Goal: Complete application form

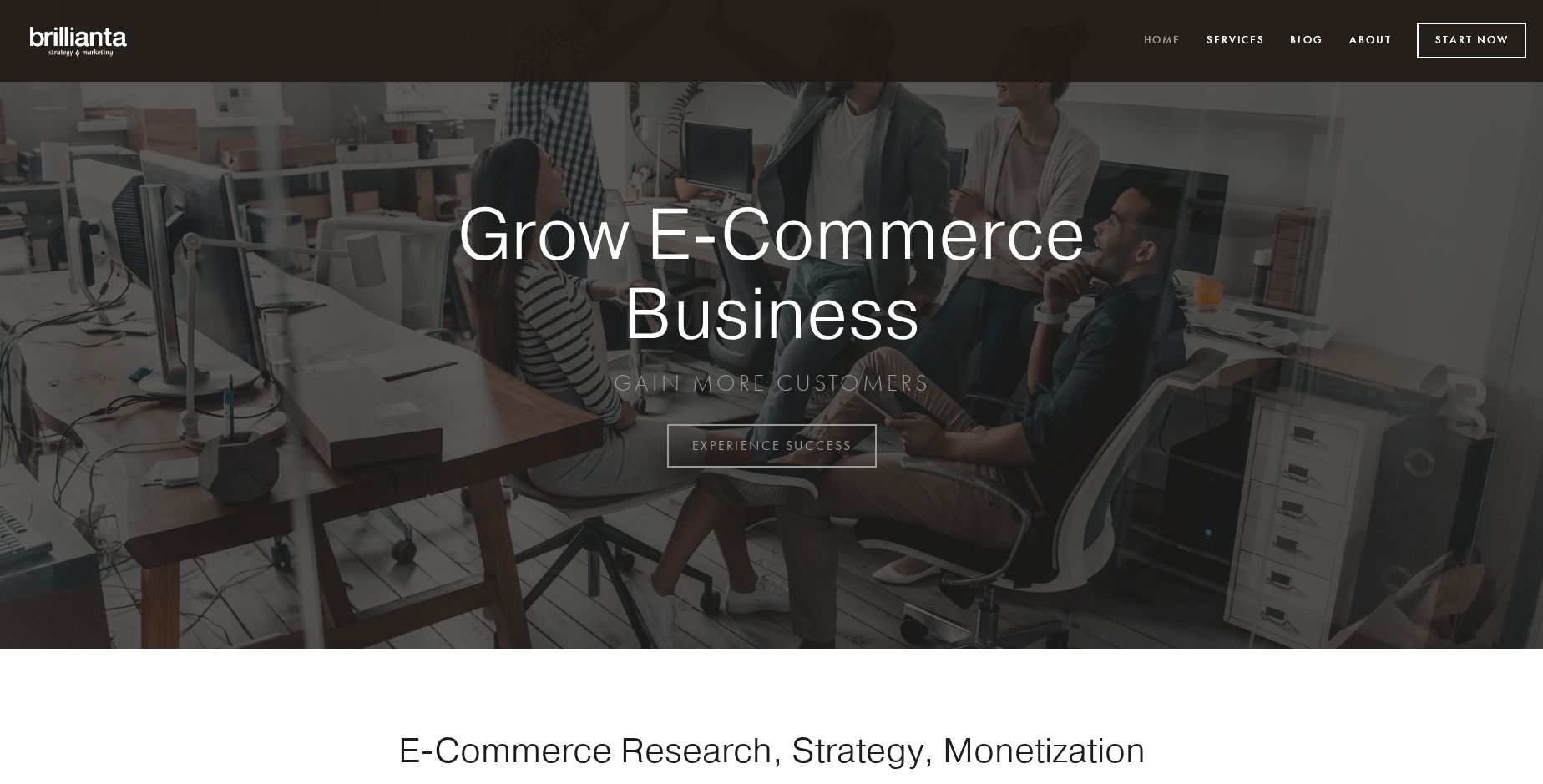
scroll to position [4378, 0]
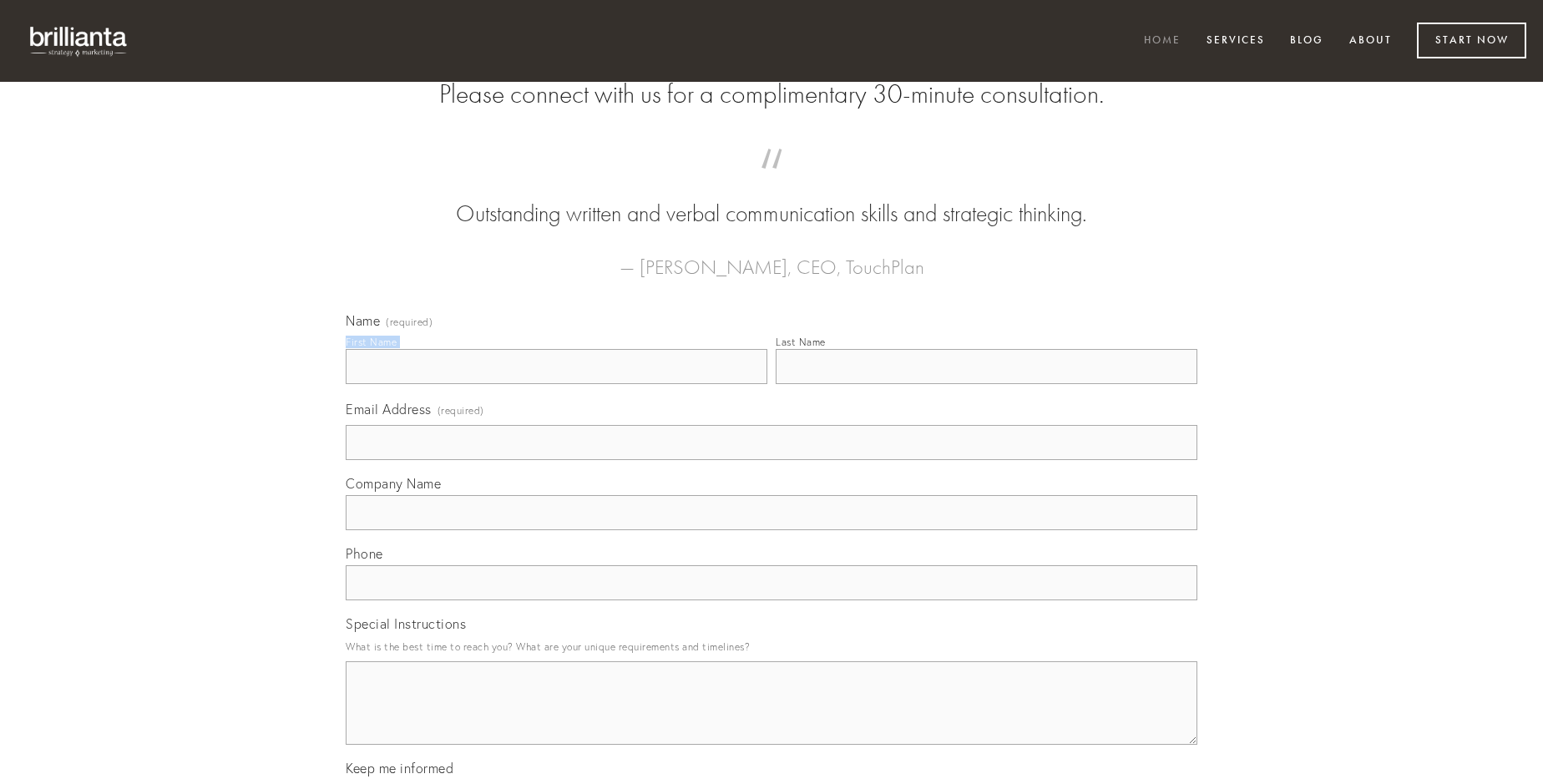
type input "[PERSON_NAME]"
click at [986, 384] on input "Last Name" at bounding box center [987, 366] width 422 height 35
type input "[PERSON_NAME]"
click at [772, 461] on input "Email Address (required)" at bounding box center [772, 442] width 852 height 35
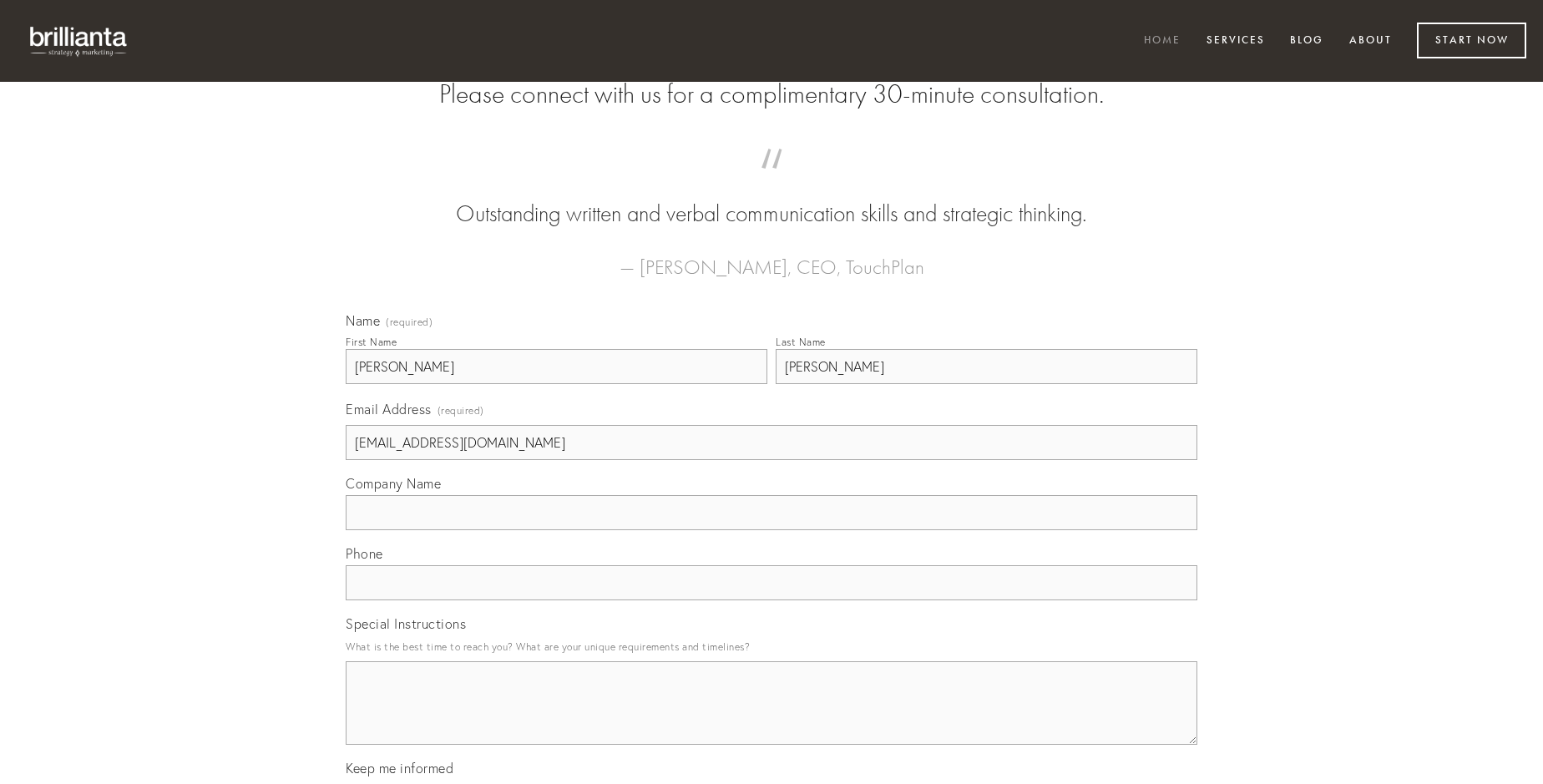
type input "[EMAIL_ADDRESS][DOMAIN_NAME]"
click at [772, 530] on input "Company Name" at bounding box center [772, 513] width 852 height 35
type input "cibus"
click at [772, 600] on input "text" at bounding box center [772, 583] width 852 height 35
click at [772, 718] on textarea "Special Instructions" at bounding box center [772, 703] width 852 height 83
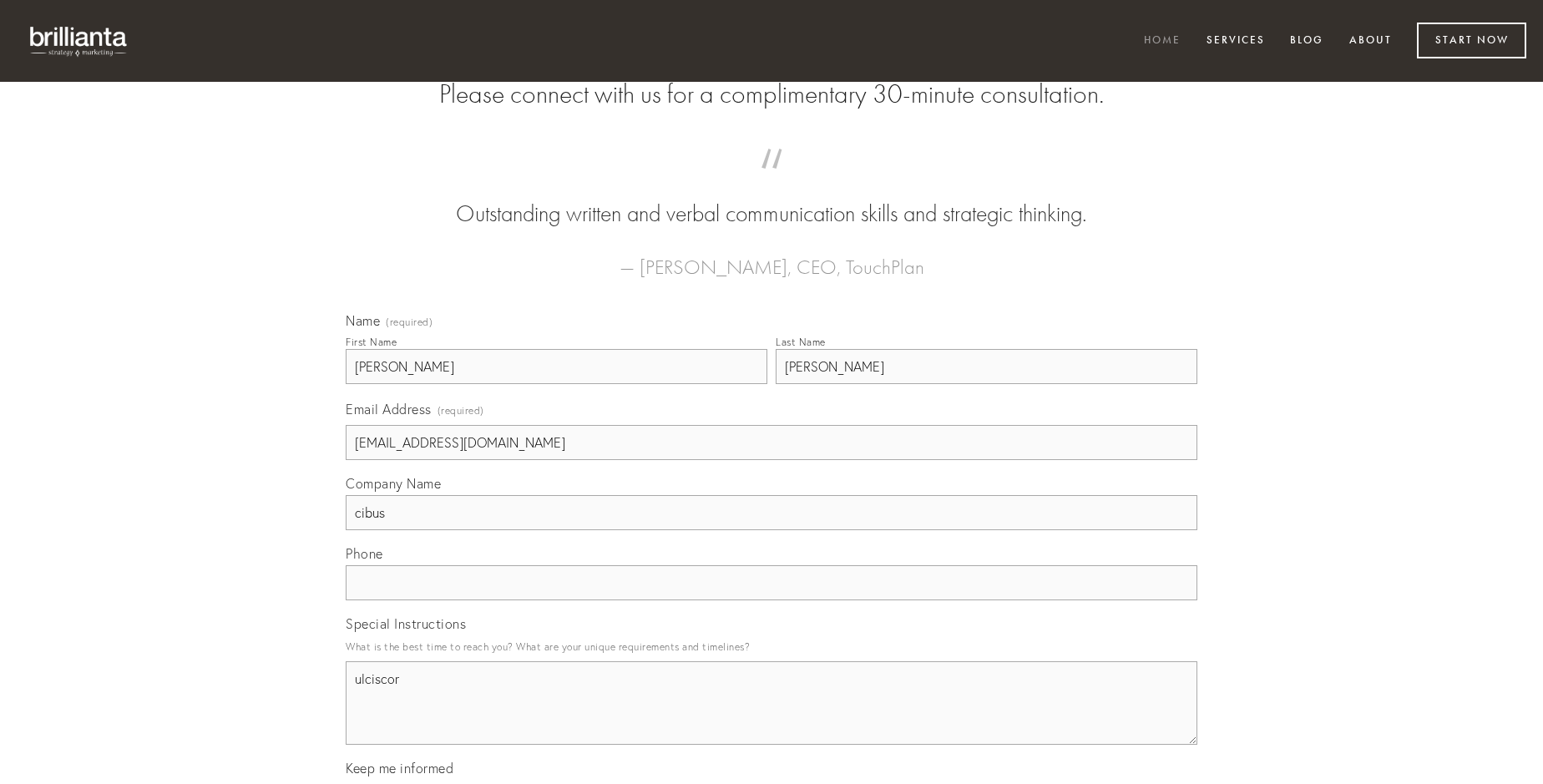
type textarea "ulciscor"
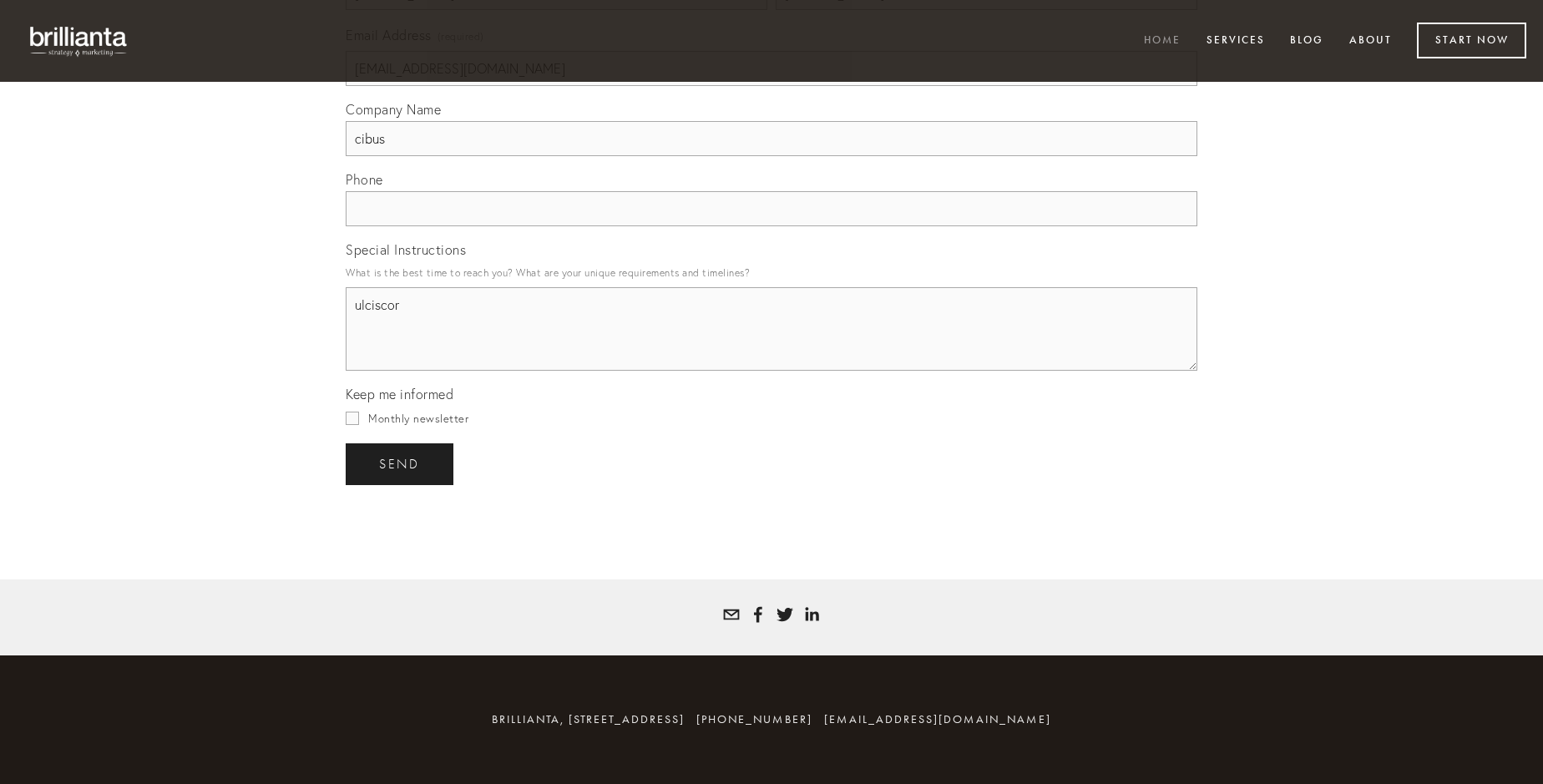
click at [401, 463] on span "send" at bounding box center [399, 464] width 41 height 15
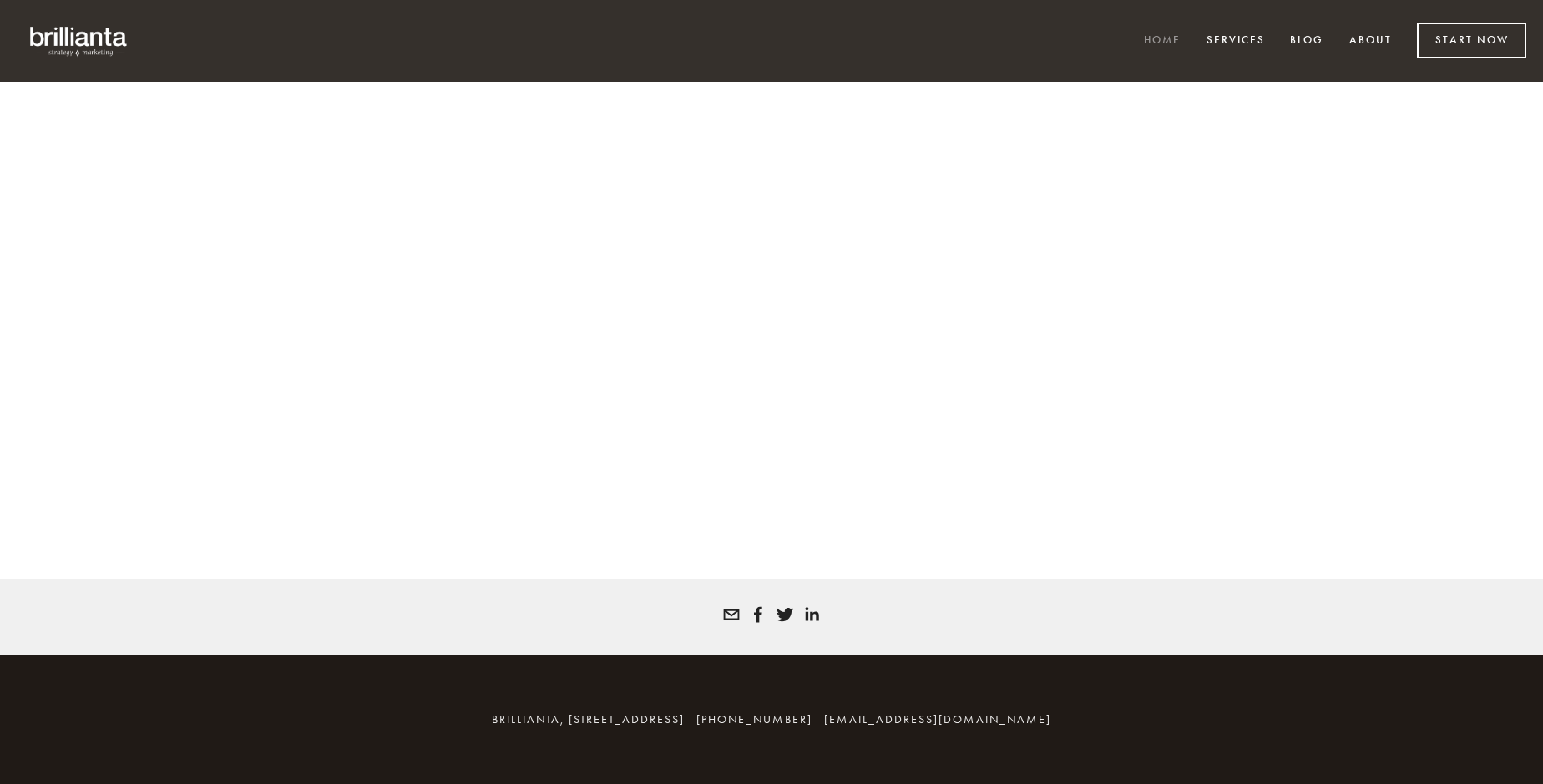
scroll to position [4355, 0]
